Goal: Find specific page/section: Find specific page/section

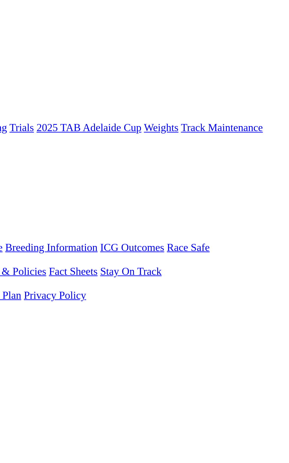
click at [13, 220] on link "F" at bounding box center [11, 222] width 3 height 5
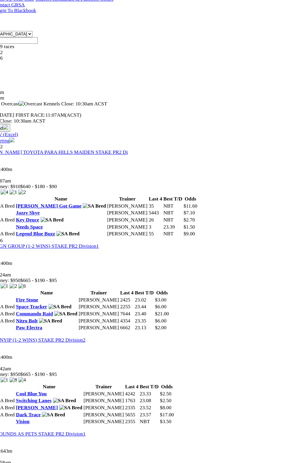
scroll to position [163, 0]
